Goal: Task Accomplishment & Management: Use online tool/utility

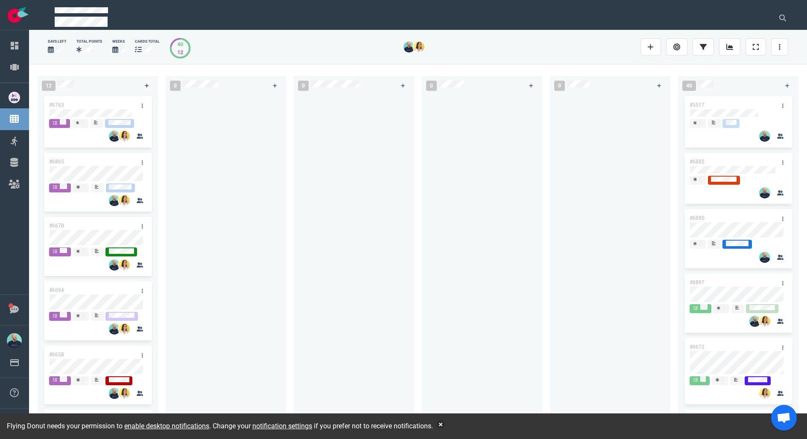
click at [147, 86] on icon at bounding box center [147, 85] width 5 height 5
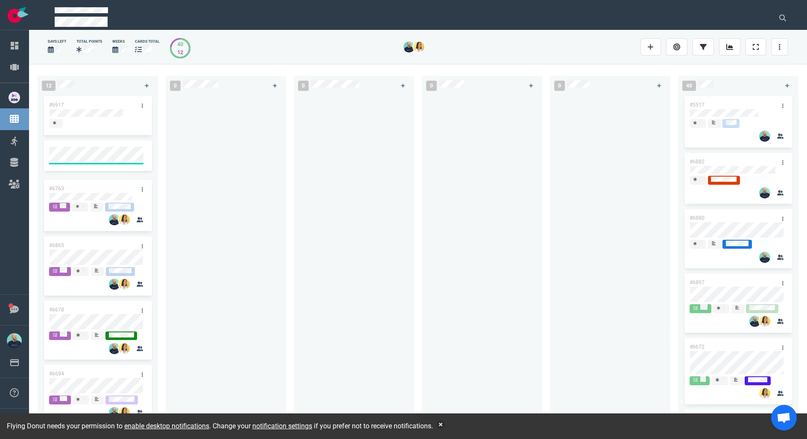
click at [51, 124] on span at bounding box center [55, 123] width 13 height 9
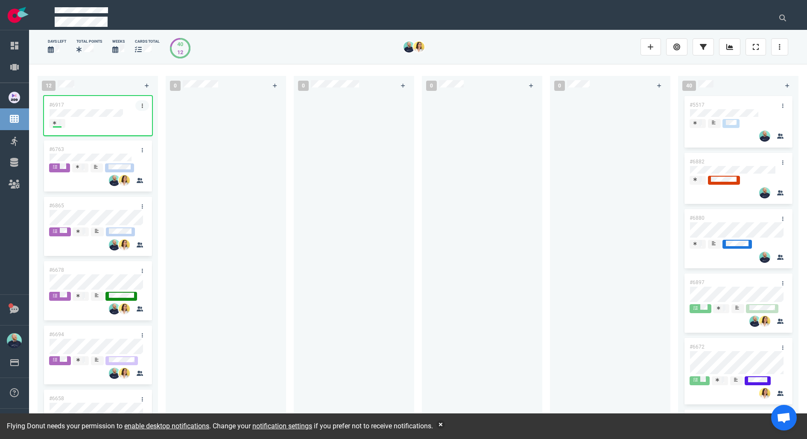
click at [140, 102] on link at bounding box center [142, 105] width 14 height 11
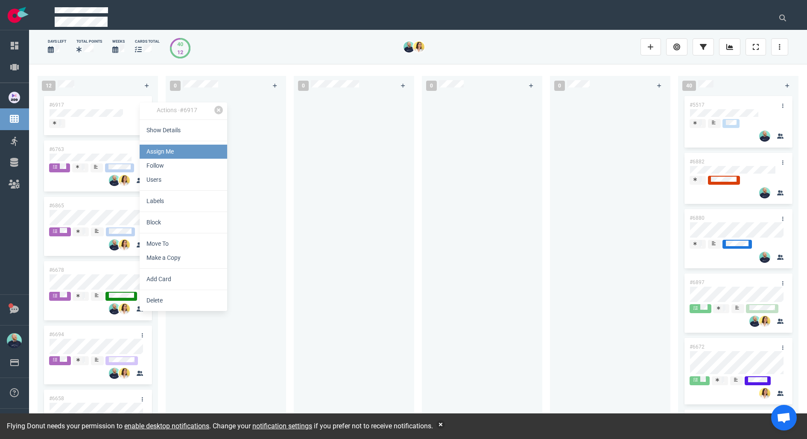
click at [150, 156] on link "Assign Me" at bounding box center [184, 152] width 88 height 14
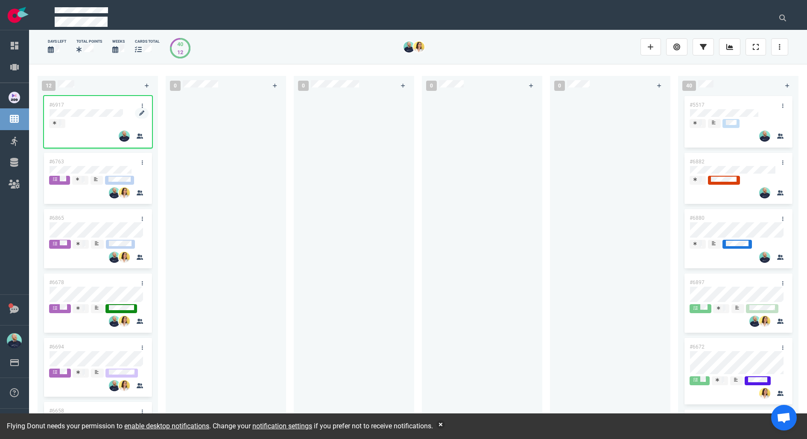
click at [116, 109] on div at bounding box center [97, 114] width 97 height 10
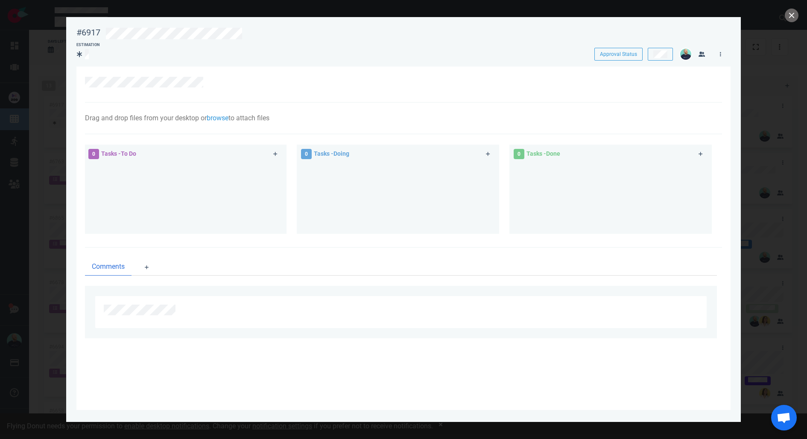
click at [248, 26] on div at bounding box center [406, 32] width 613 height 20
click at [246, 35] on div at bounding box center [409, 34] width 607 height 12
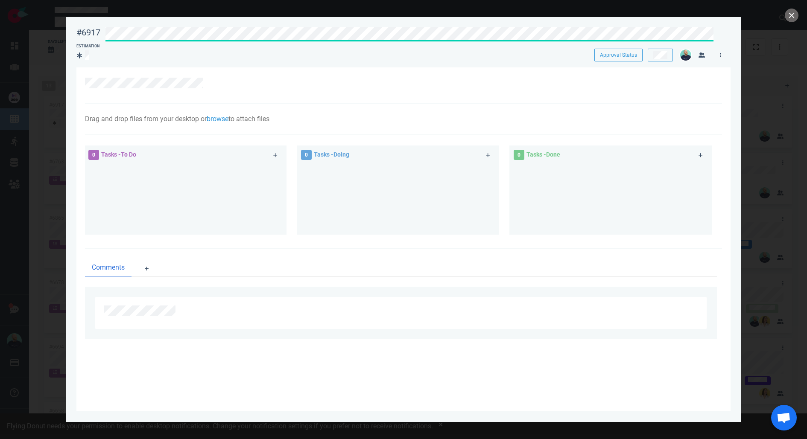
click at [785, 23] on div at bounding box center [403, 219] width 807 height 439
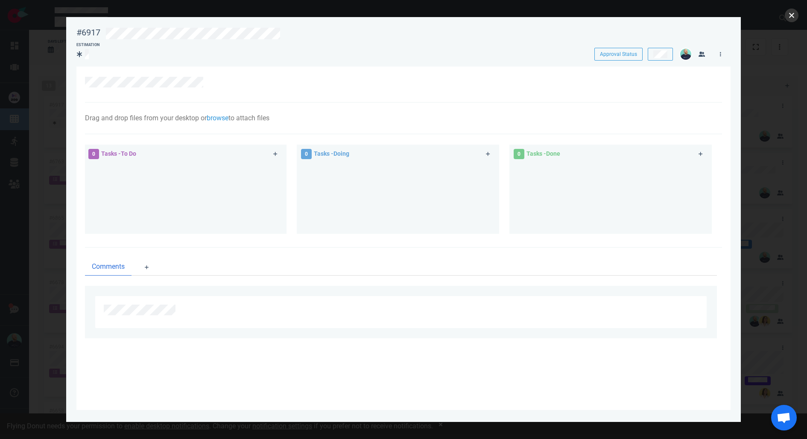
click at [791, 15] on button "close" at bounding box center [792, 16] width 14 height 14
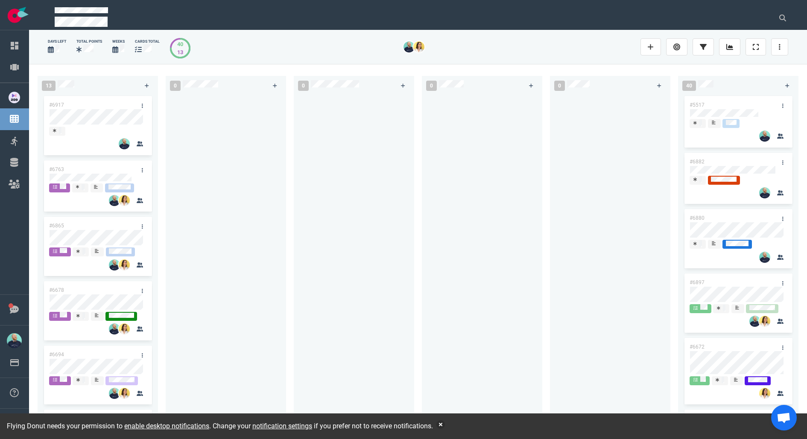
click at [459, 202] on div at bounding box center [482, 257] width 110 height 327
click at [142, 105] on link at bounding box center [142, 105] width 14 height 11
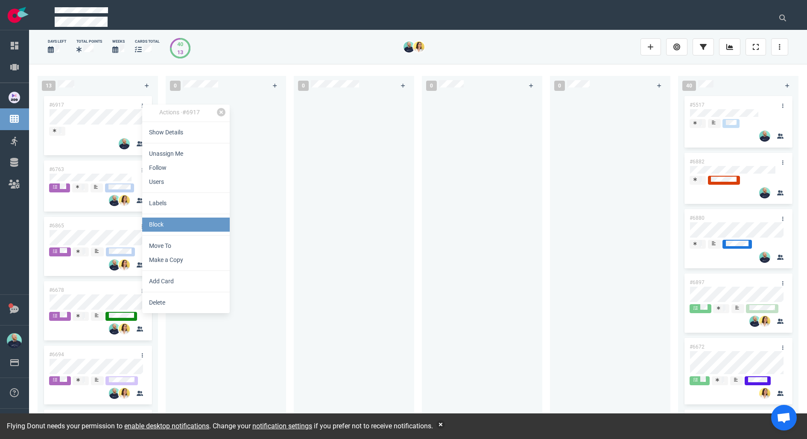
click at [162, 226] on link "Block" at bounding box center [186, 225] width 88 height 14
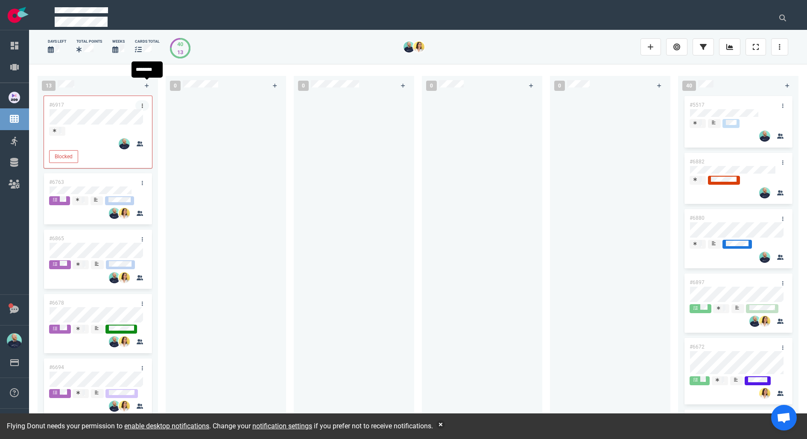
click at [140, 102] on link at bounding box center [142, 105] width 14 height 11
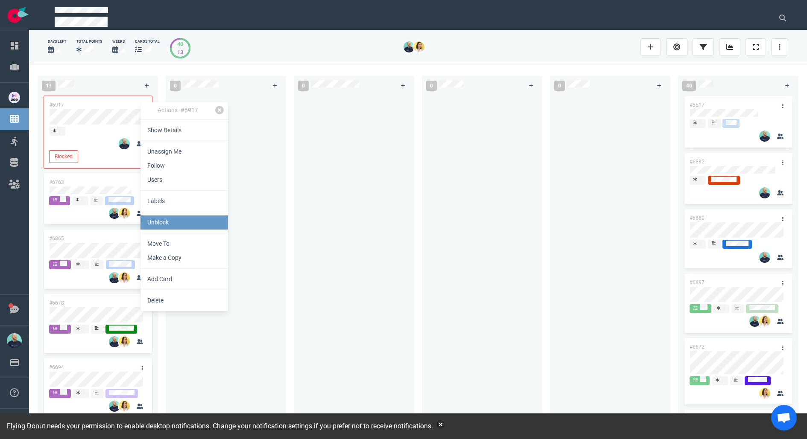
click at [150, 229] on link "Unblock" at bounding box center [184, 223] width 88 height 14
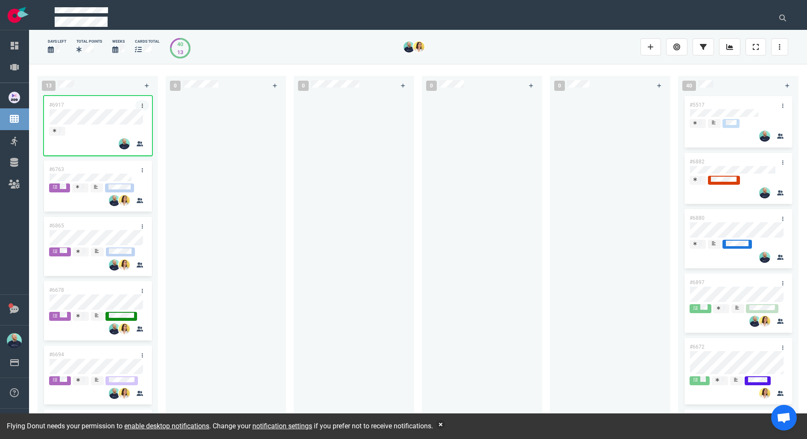
click at [143, 102] on link at bounding box center [142, 105] width 14 height 11
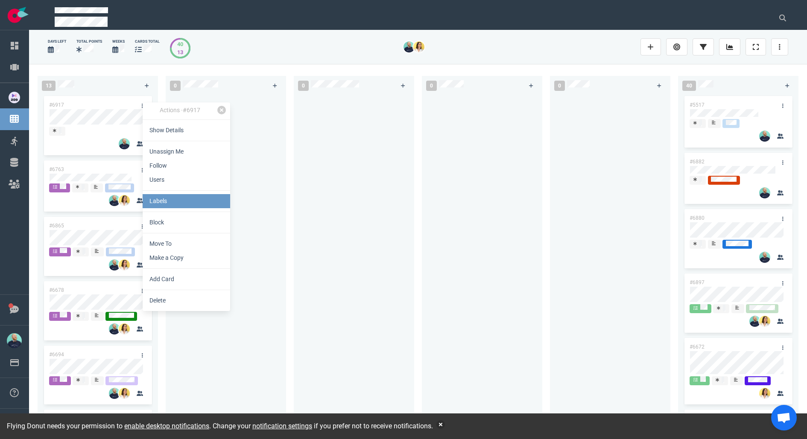
click at [164, 205] on link "Labels" at bounding box center [187, 201] width 88 height 14
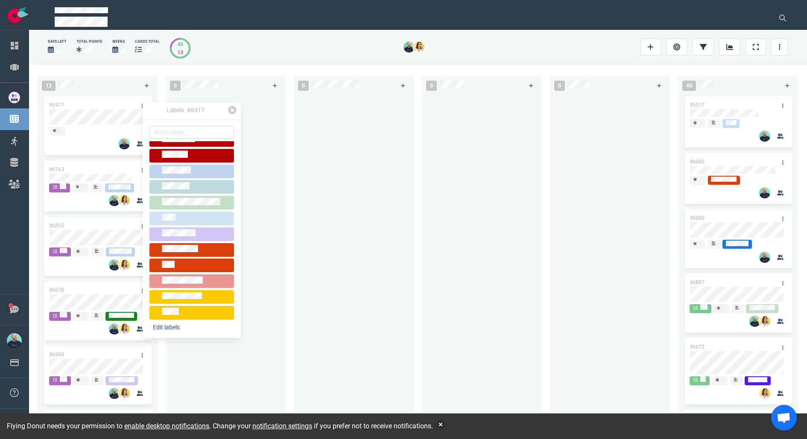
scroll to position [78, 0]
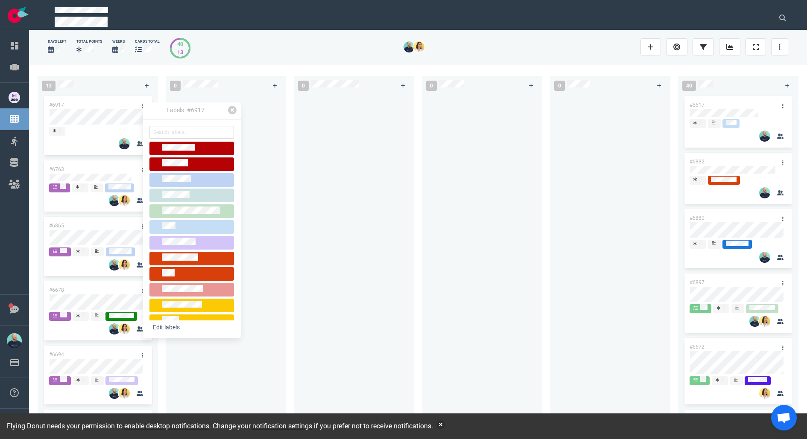
click at [196, 198] on div at bounding box center [191, 196] width 77 height 10
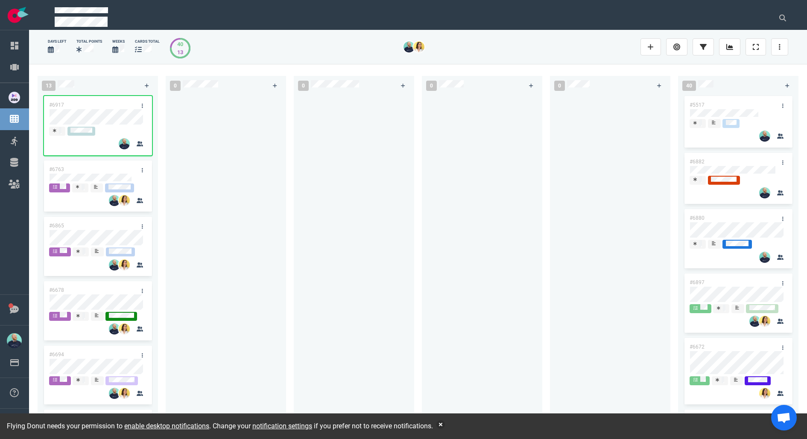
click at [314, 171] on div at bounding box center [354, 257] width 110 height 327
click at [280, 183] on div at bounding box center [226, 257] width 110 height 327
